Goal: Find specific page/section: Find specific page/section

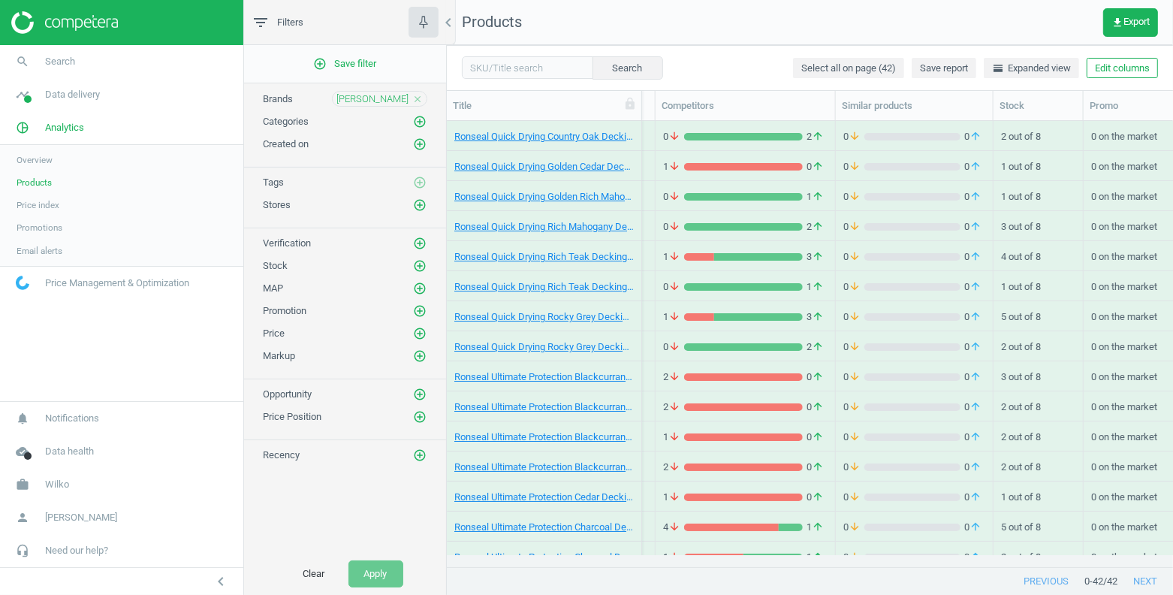
scroll to position [13, 13]
